Goal: Find specific page/section: Find specific page/section

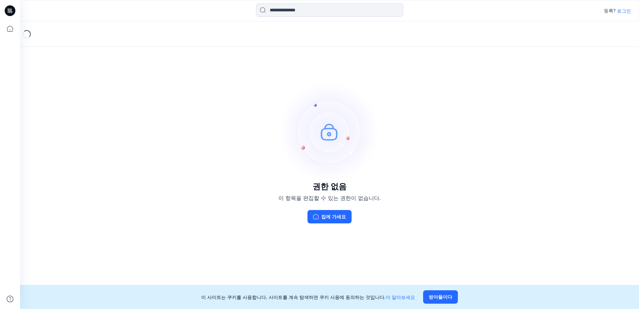
click at [626, 13] on p "로그인" at bounding box center [624, 10] width 14 height 7
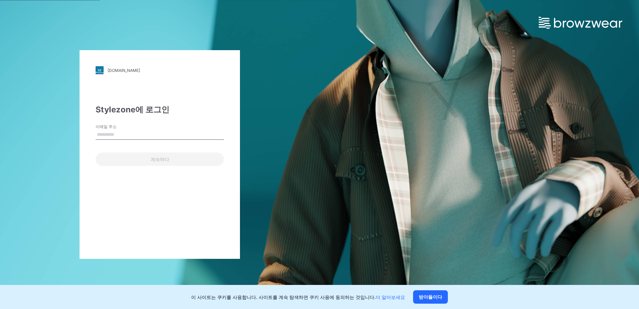
click at [129, 132] on input "이메일 주소" at bounding box center [160, 135] width 128 height 10
type input "**********"
click at [96, 152] on button "계속하다" at bounding box center [160, 158] width 128 height 13
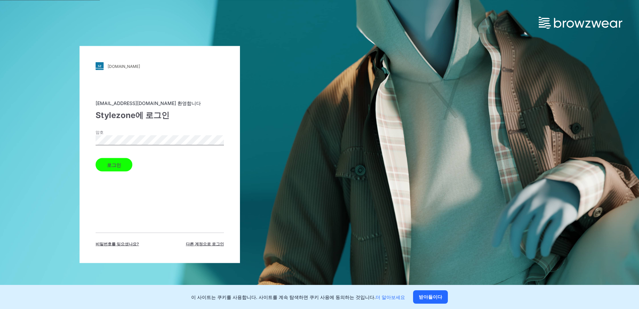
click at [96, 158] on button "로그인" at bounding box center [114, 164] width 37 height 13
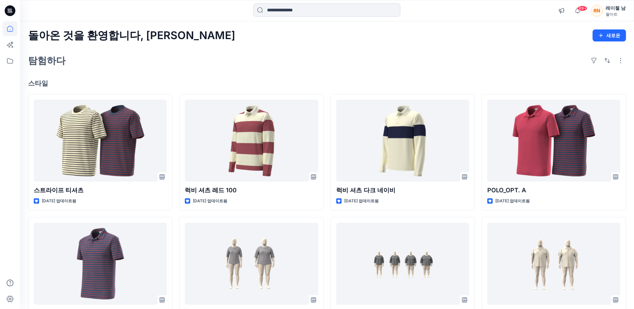
click at [619, 8] on div "레이첼 남" at bounding box center [616, 8] width 20 height 8
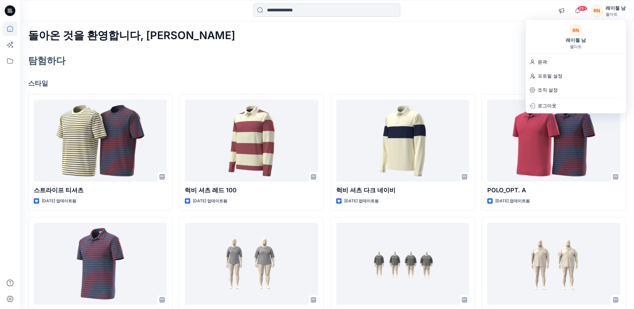
click at [500, 33] on div "돌아온 것을 환영합니다, 레이첼 새로운" at bounding box center [327, 35] width 598 height 12
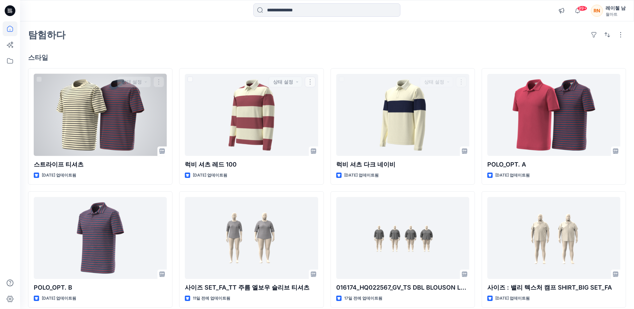
scroll to position [33, 0]
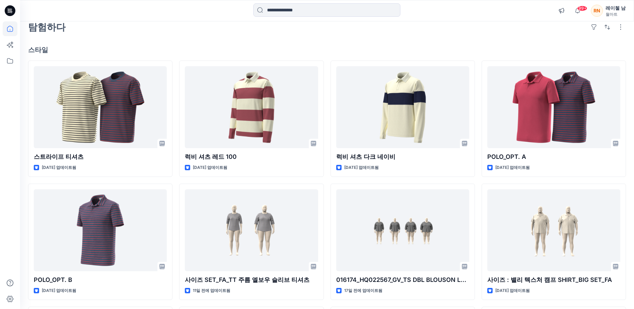
click at [10, 12] on icon at bounding box center [10, 10] width 11 height 11
drag, startPoint x: 486, startPoint y: 38, endPoint x: 617, endPoint y: 8, distance: 134.8
click at [617, 8] on div "레이첼 남" at bounding box center [616, 8] width 20 height 8
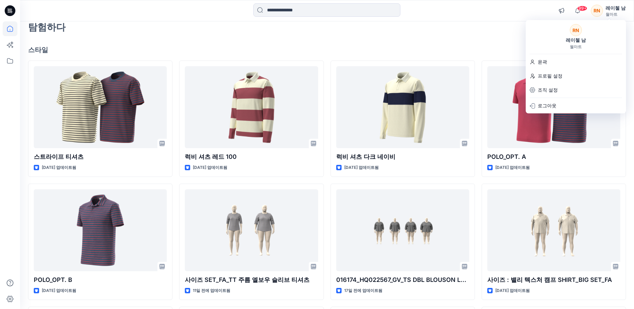
click at [554, 88] on p "조직 설정" at bounding box center [548, 90] width 20 height 13
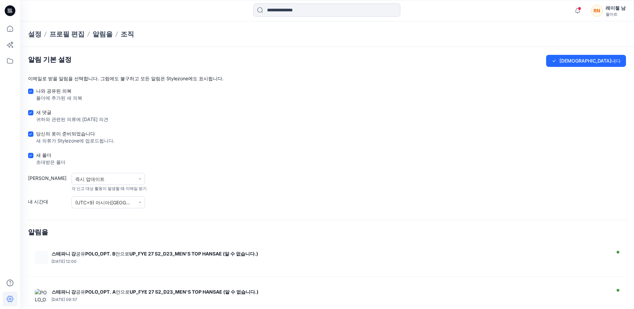
drag, startPoint x: 512, startPoint y: 44, endPoint x: 543, endPoint y: 33, distance: 32.7
click at [543, 33] on div "설정 프로필 편집 알림을 조직" at bounding box center [327, 33] width 614 height 25
click at [7, 9] on icon at bounding box center [10, 10] width 11 height 11
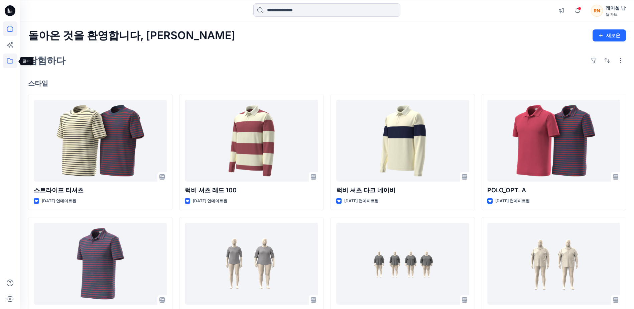
click at [6, 60] on icon at bounding box center [10, 60] width 15 height 15
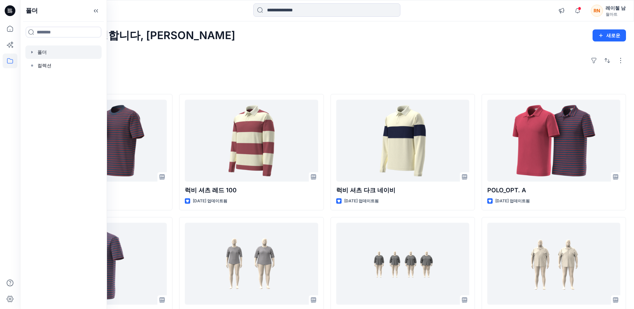
click at [33, 47] on div at bounding box center [63, 51] width 76 height 13
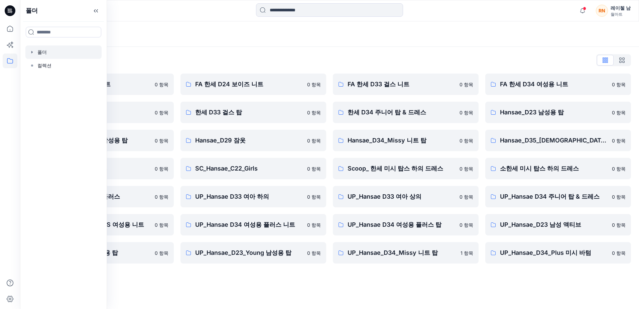
click at [286, 47] on div "폴더 목록 FA 한세 D23 남성용 니트 0 항목 한세 D33 걸스 하의 0 항목 Hansae_D23_Young 남성용 탑 0 항목 SC_Ha…" at bounding box center [329, 159] width 619 height 225
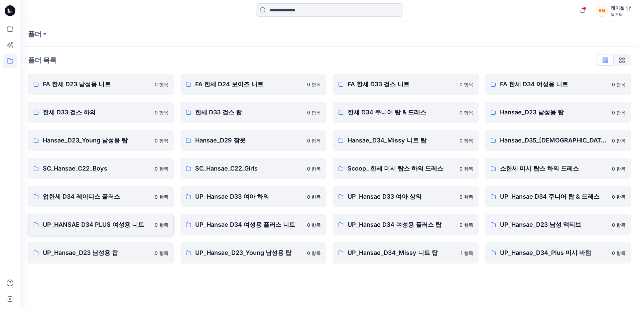
click at [113, 223] on p "UP_HANSAE D34 PLUS 여성용 니트" at bounding box center [97, 224] width 108 height 9
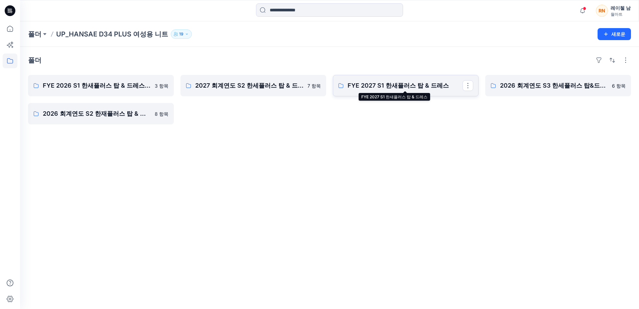
click at [387, 85] on p "FYE 2027 S1 한새플러스 탑 & 드레스" at bounding box center [405, 85] width 115 height 9
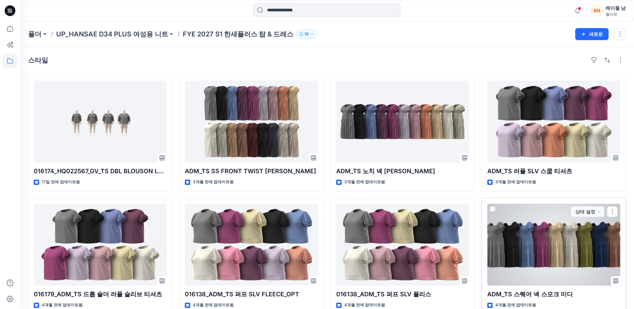
click at [555, 257] on div at bounding box center [553, 245] width 133 height 82
